Goal: Task Accomplishment & Management: Use online tool/utility

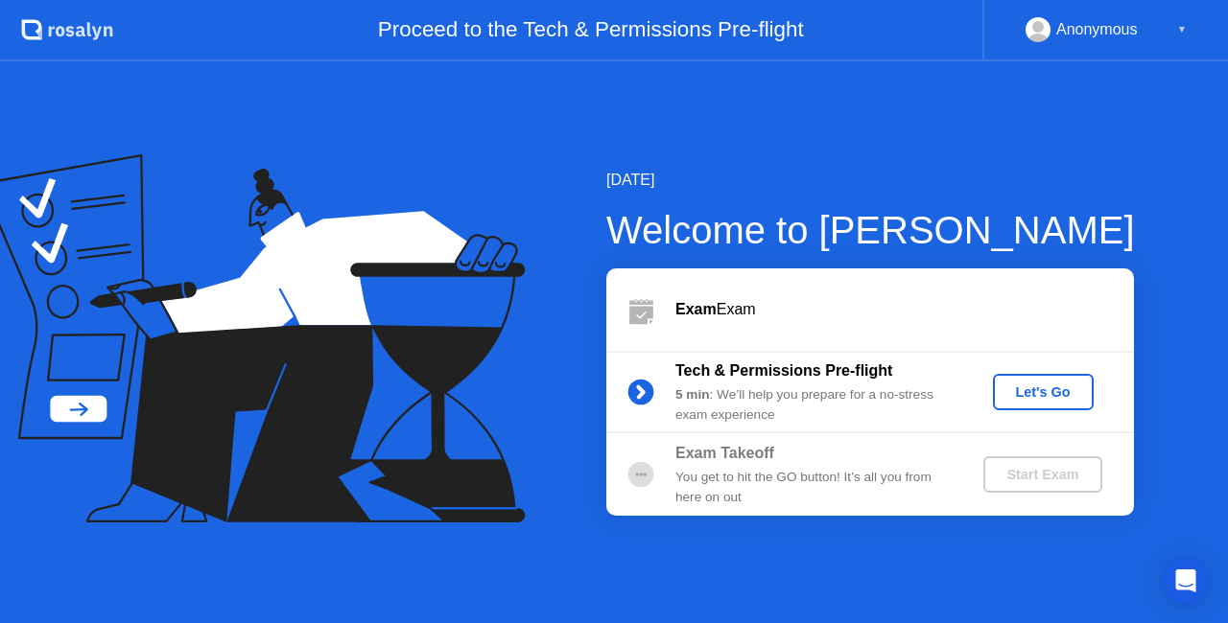
click at [794, 398] on div "5 min : We’ll help you prepare for a no-stress exam experience" at bounding box center [813, 405] width 276 height 39
click at [1048, 378] on button "Let's Go" at bounding box center [1043, 392] width 101 height 36
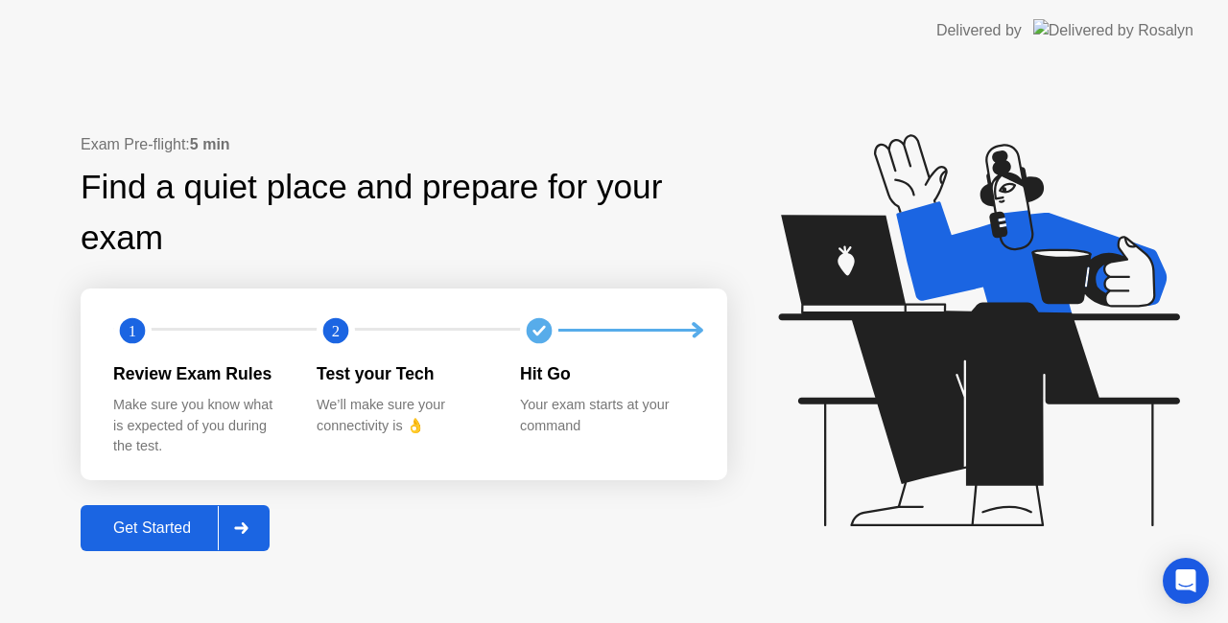
click at [173, 514] on button "Get Started" at bounding box center [175, 528] width 189 height 46
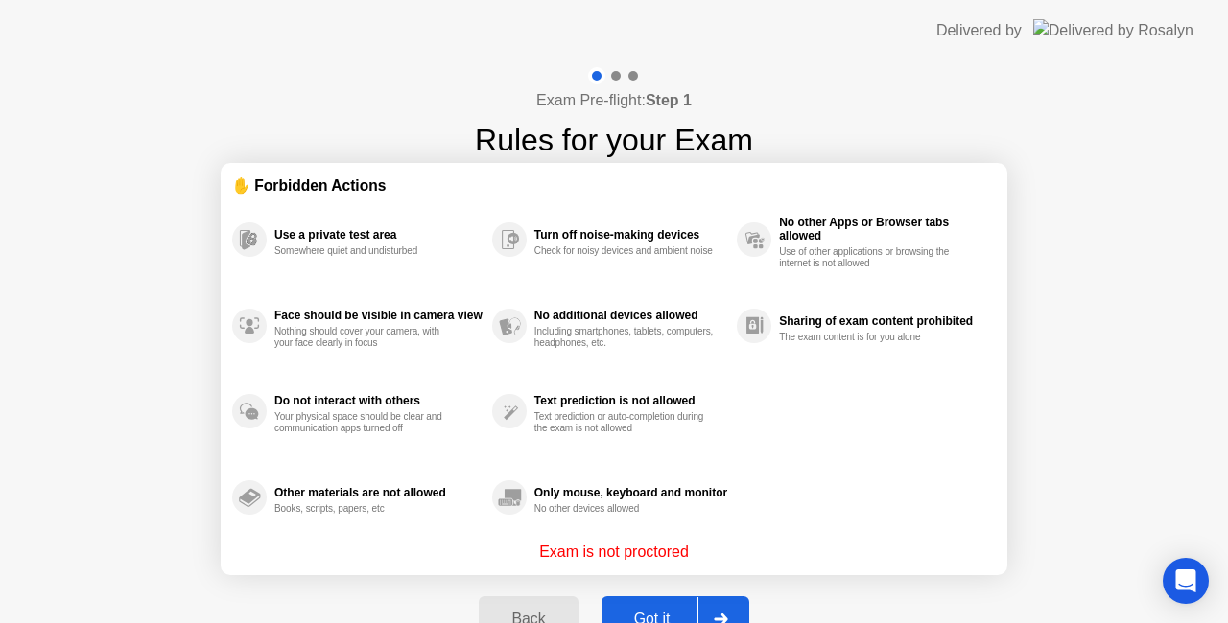
click at [643, 541] on p "Exam is not proctored" at bounding box center [614, 552] width 150 height 23
click at [717, 608] on div at bounding box center [720, 620] width 46 height 44
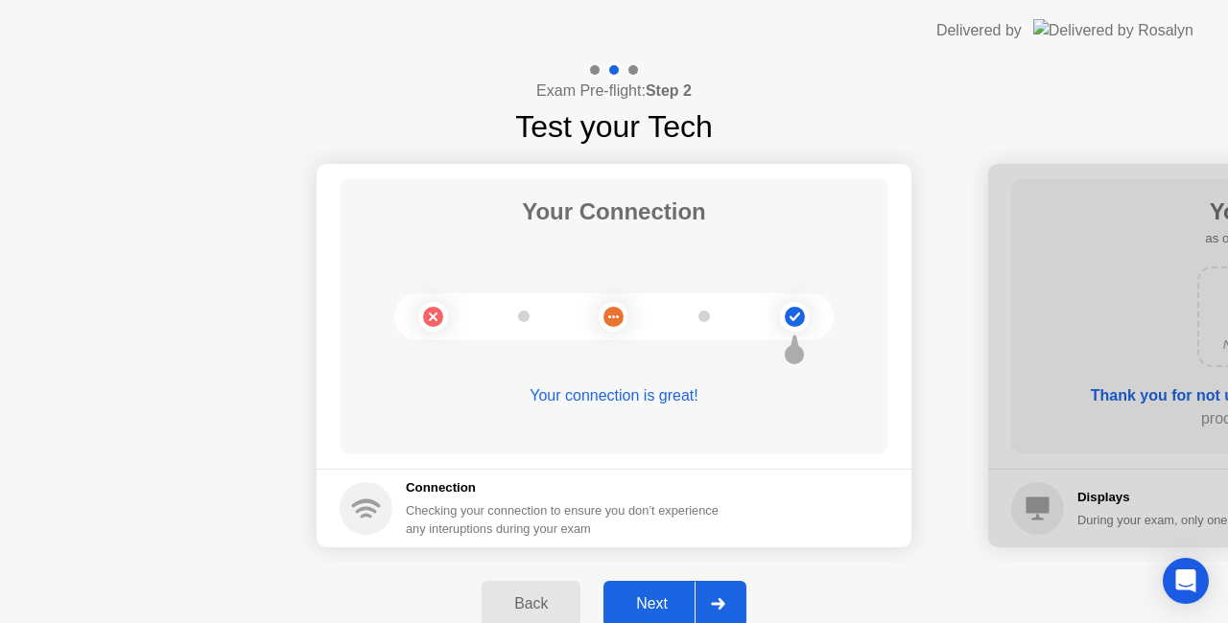
click at [737, 598] on div at bounding box center [717, 604] width 46 height 44
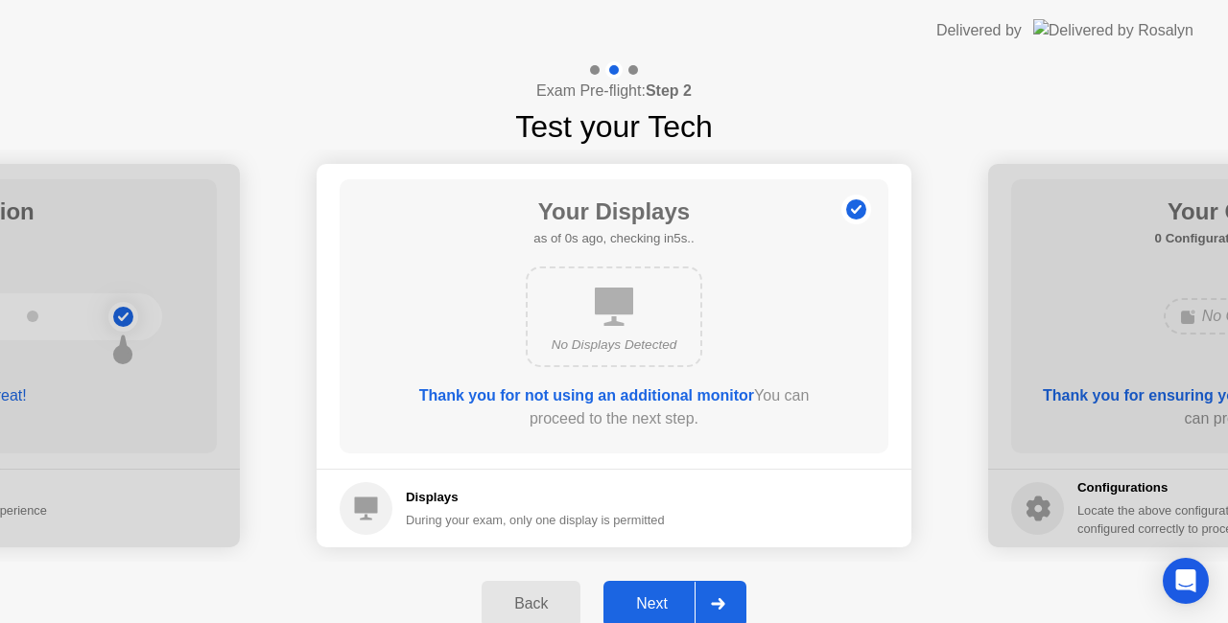
click at [736, 598] on div at bounding box center [717, 604] width 46 height 44
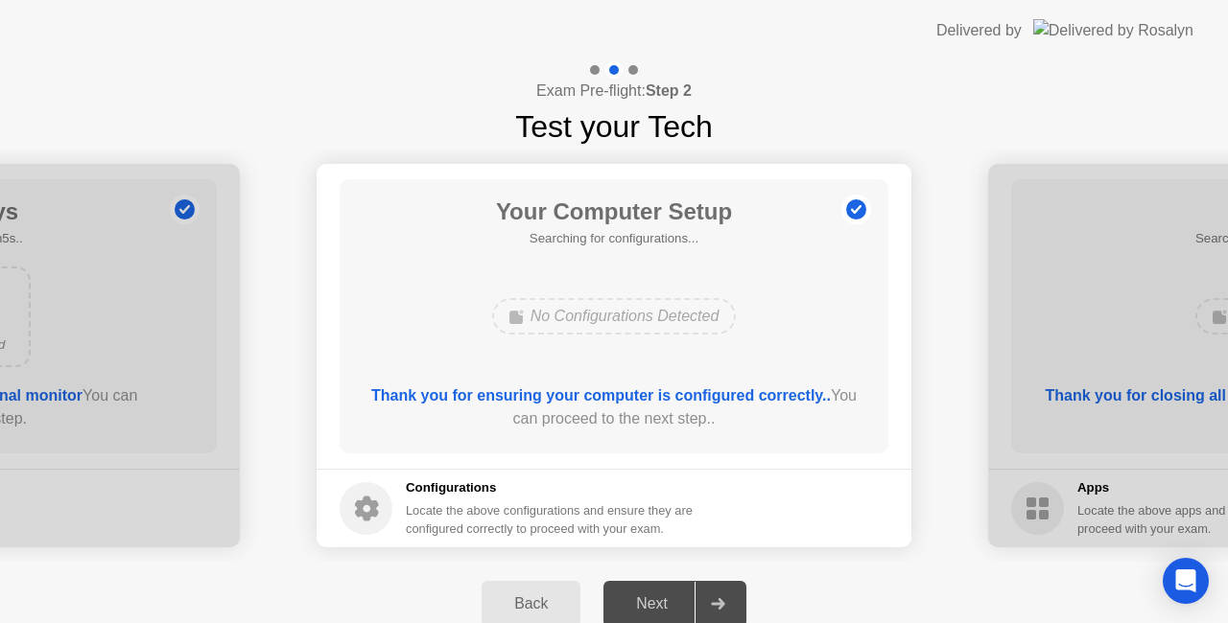
click at [736, 598] on div at bounding box center [717, 604] width 46 height 44
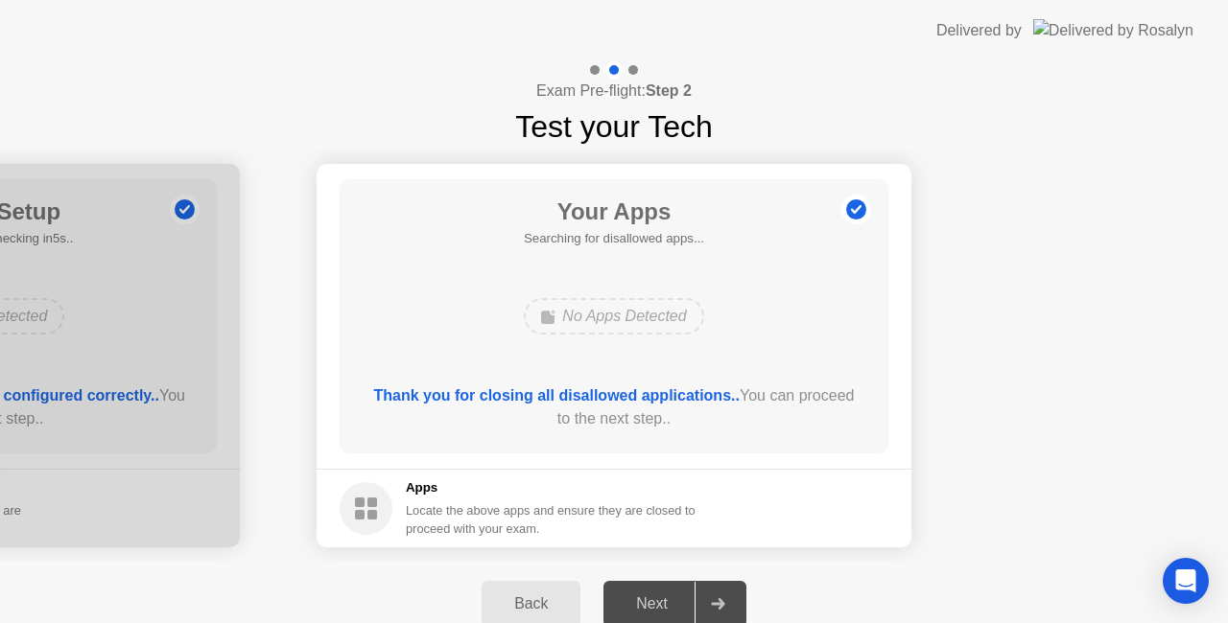
click at [736, 598] on div at bounding box center [717, 604] width 46 height 44
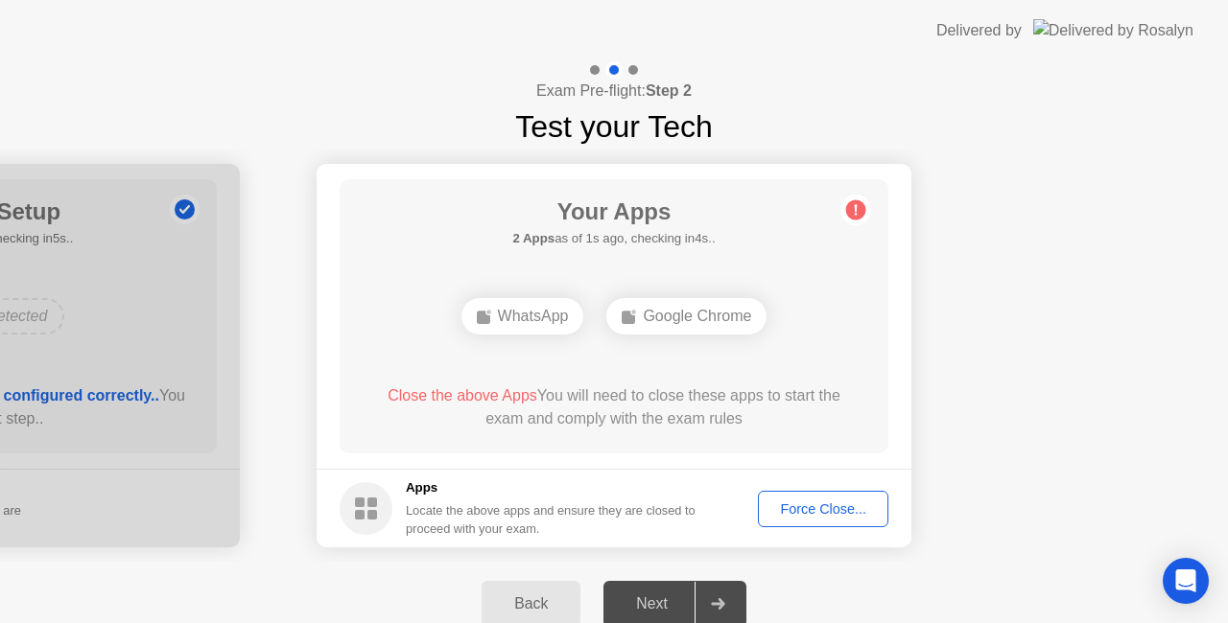
click at [777, 510] on div "Force Close..." at bounding box center [822, 509] width 117 height 15
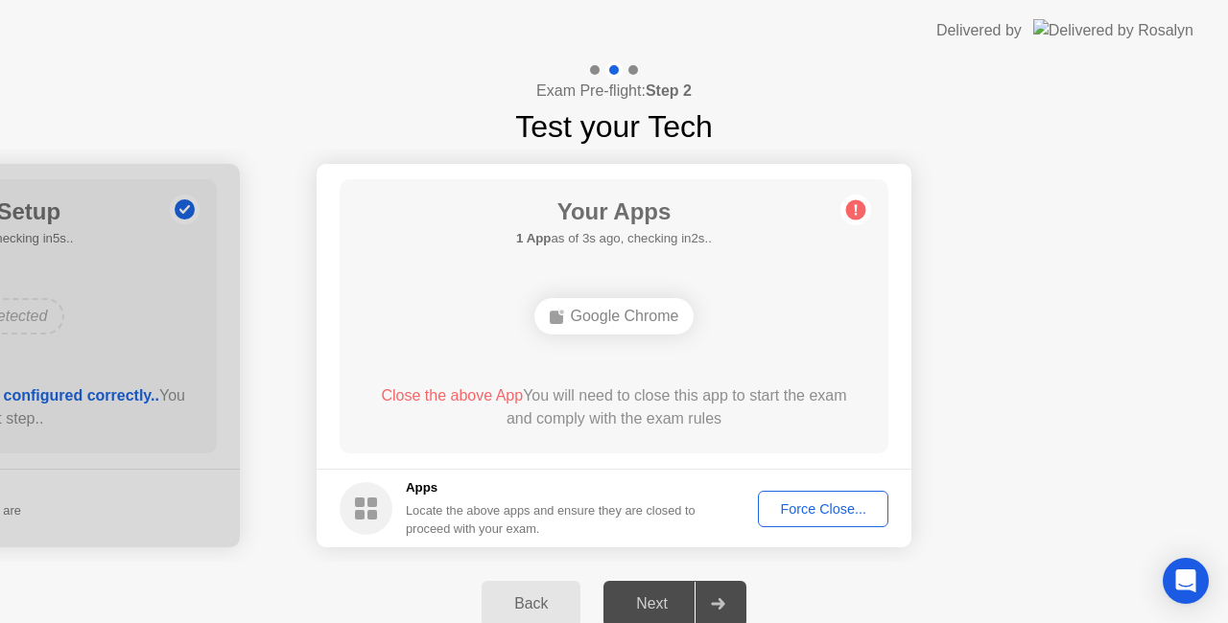
click at [838, 507] on div "Force Close..." at bounding box center [822, 509] width 117 height 15
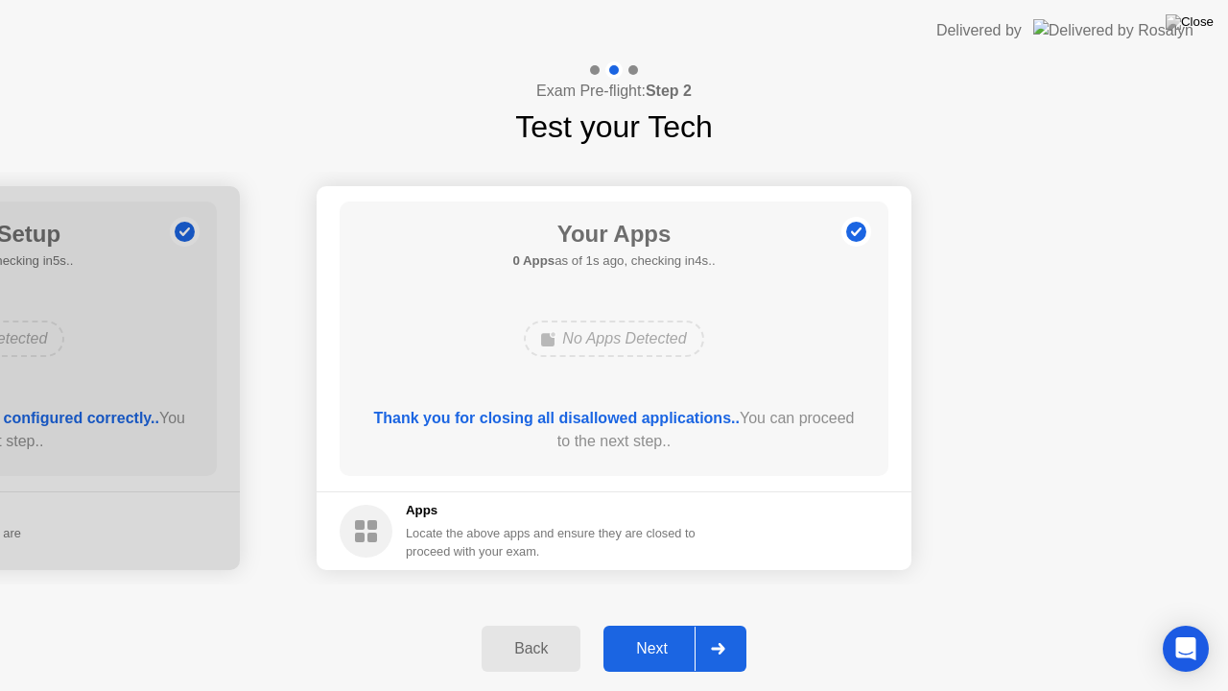
click at [673, 622] on div "Next" at bounding box center [651, 648] width 85 height 17
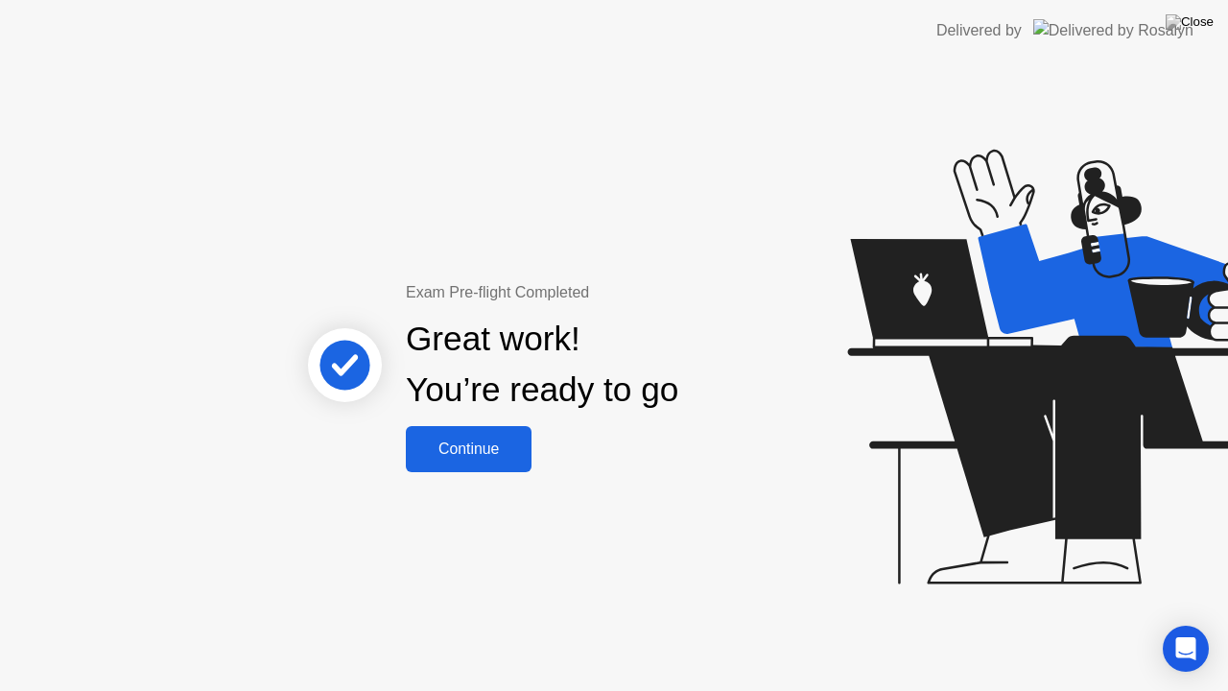
click at [466, 462] on button "Continue" at bounding box center [469, 449] width 126 height 46
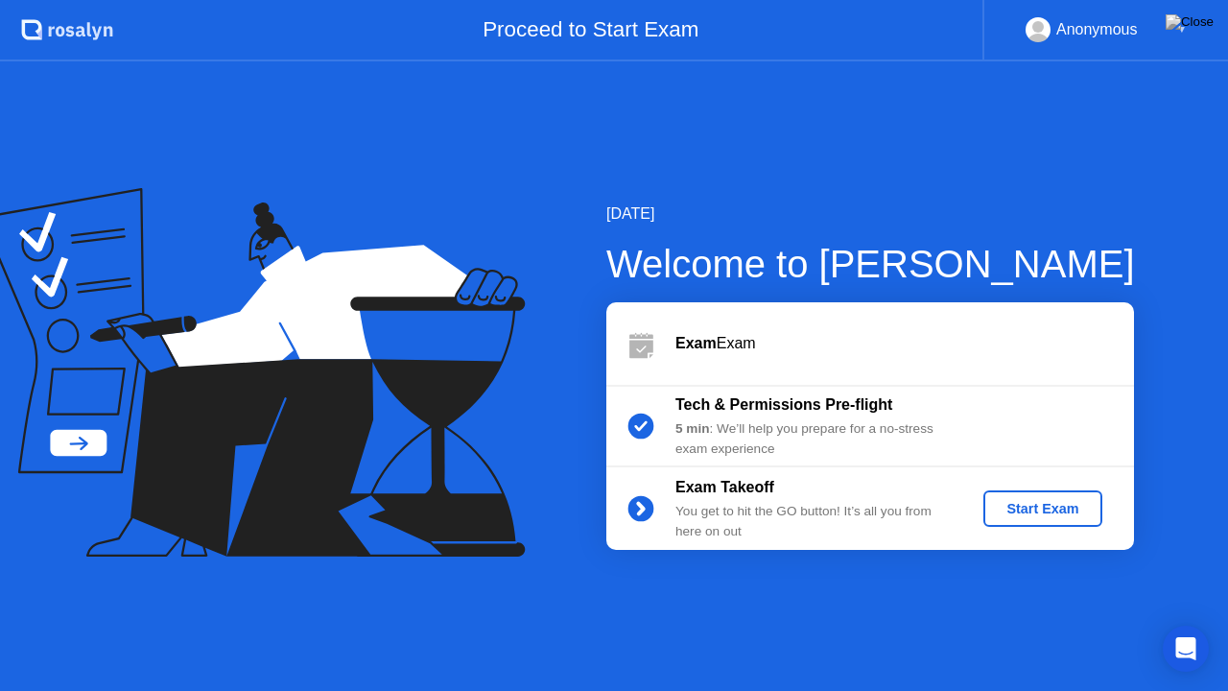
click at [740, 520] on div "You get to hit the GO button! It’s all you from here on out" at bounding box center [813, 521] width 276 height 39
click at [702, 522] on div "You get to hit the GO button! It’s all you from here on out" at bounding box center [813, 521] width 276 height 39
click at [647, 507] on circle at bounding box center [641, 509] width 26 height 26
click at [639, 504] on icon at bounding box center [640, 509] width 5 height 11
click at [1075, 504] on div "Start Exam" at bounding box center [1042, 508] width 103 height 15
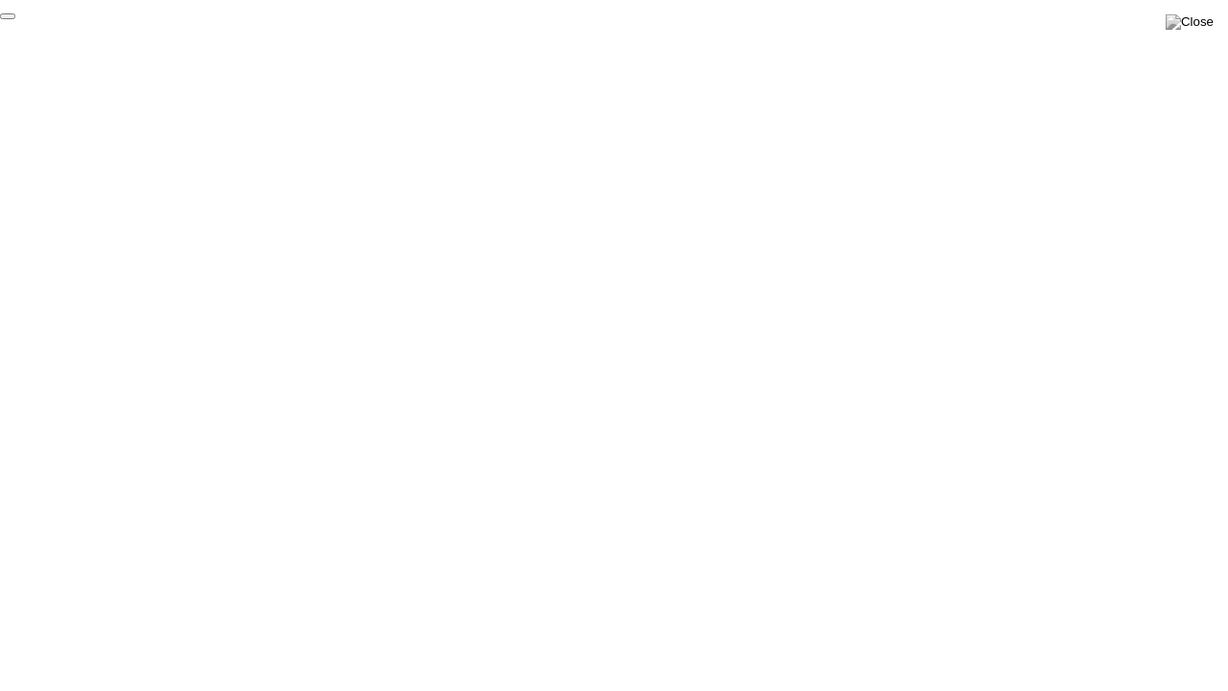
click div "End Proctoring Session"
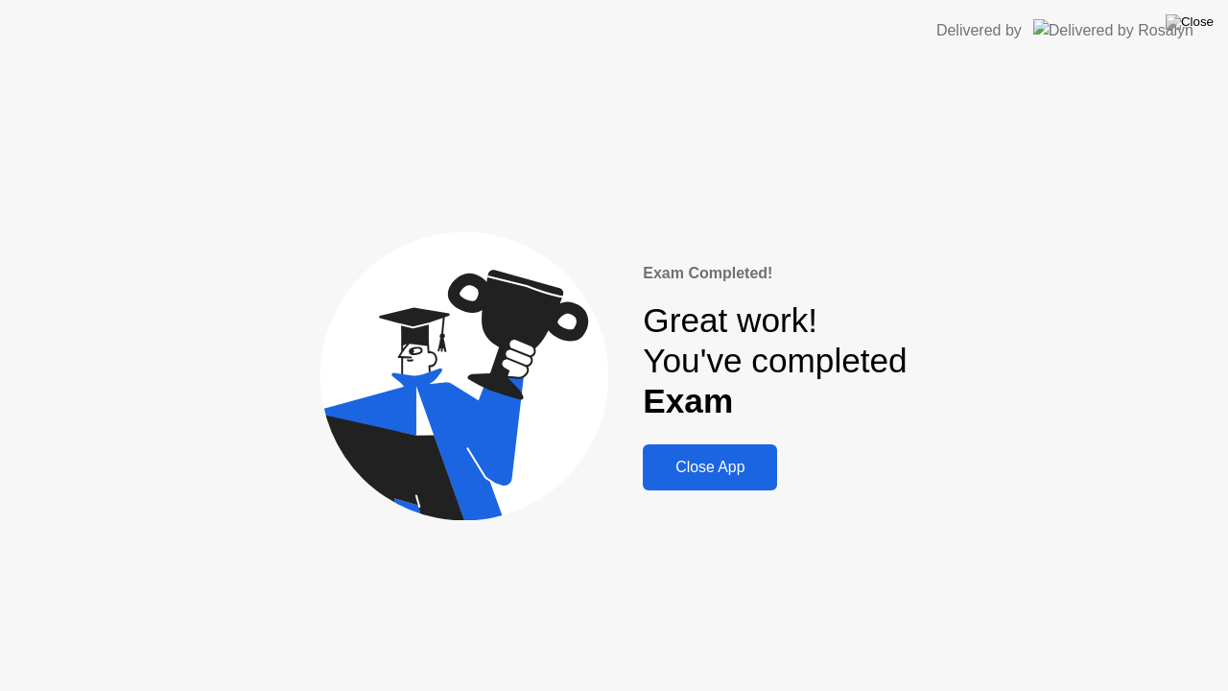
click at [746, 461] on div "Close App" at bounding box center [709, 466] width 123 height 17
